Goal: Check status: Check status

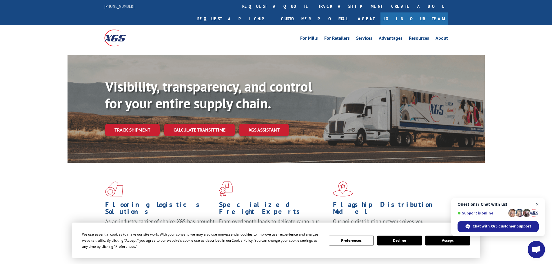
click at [535, 203] on span "Close chat" at bounding box center [537, 204] width 7 height 7
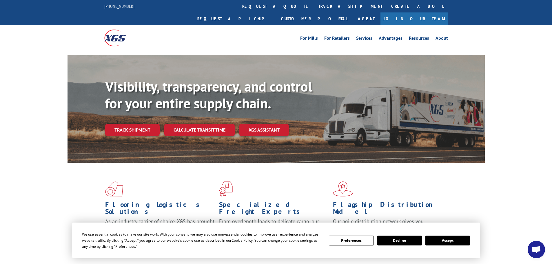
click at [441, 240] on button "Accept" at bounding box center [447, 240] width 45 height 10
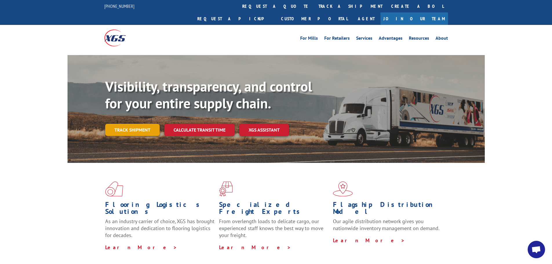
click at [119, 124] on link "Track shipment" at bounding box center [132, 130] width 54 height 12
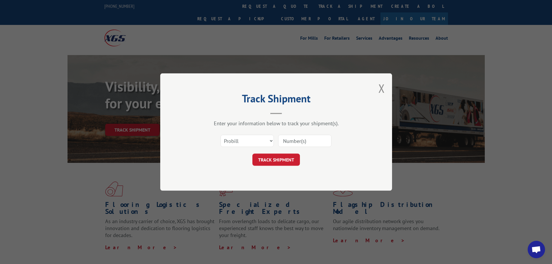
paste input "17479905"
type input "17479905"
click at [268, 159] on button "TRACK SHIPMENT" at bounding box center [276, 160] width 48 height 12
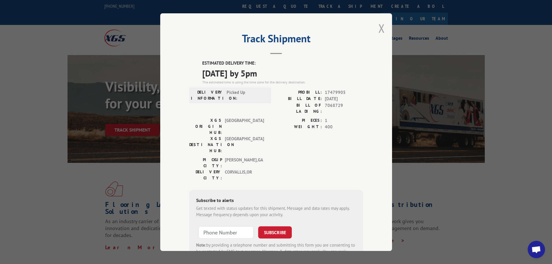
click at [379, 28] on button "Close modal" at bounding box center [381, 28] width 6 height 15
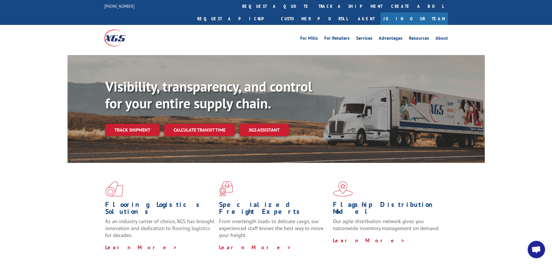
drag, startPoint x: 527, startPoint y: 0, endPoint x: 173, endPoint y: 26, distance: 355.2
click at [173, 26] on div at bounding box center [147, 38] width 86 height 26
